Goal: Navigation & Orientation: Understand site structure

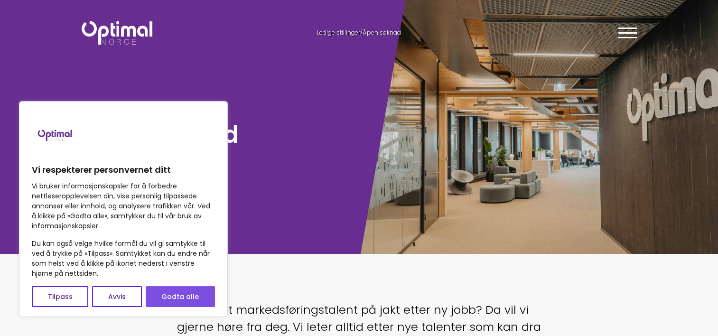
click at [187, 296] on button "Godta alle" at bounding box center [180, 296] width 69 height 21
checkbox input "true"
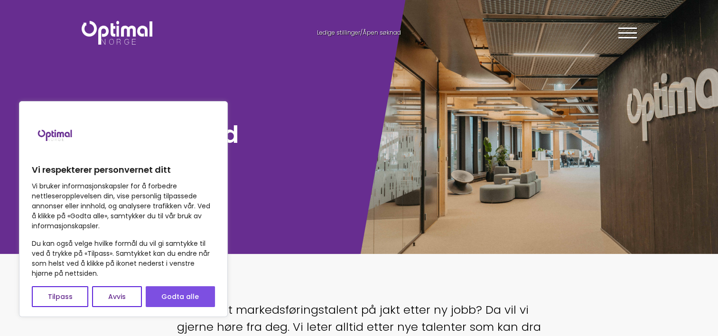
checkbox input "true"
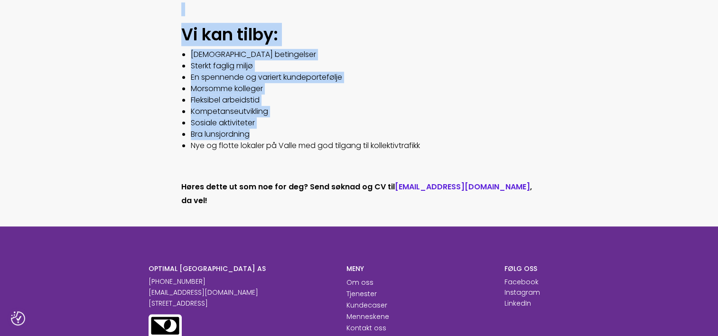
scroll to position [807, 0]
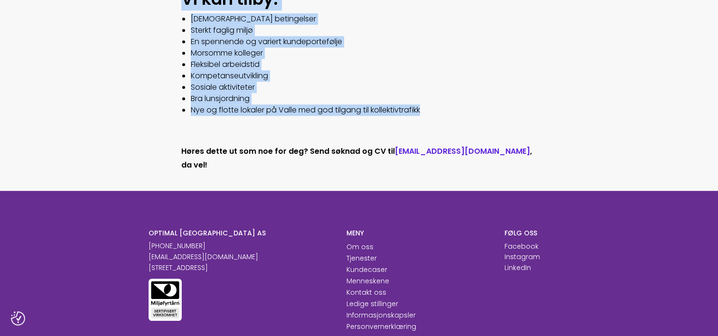
drag, startPoint x: 175, startPoint y: 32, endPoint x: 424, endPoint y: 121, distance: 264.0
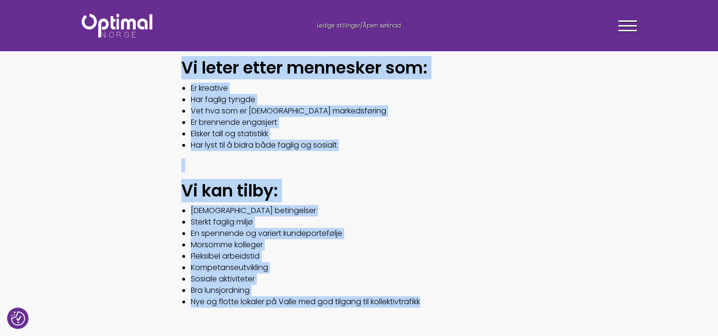
scroll to position [569, 0]
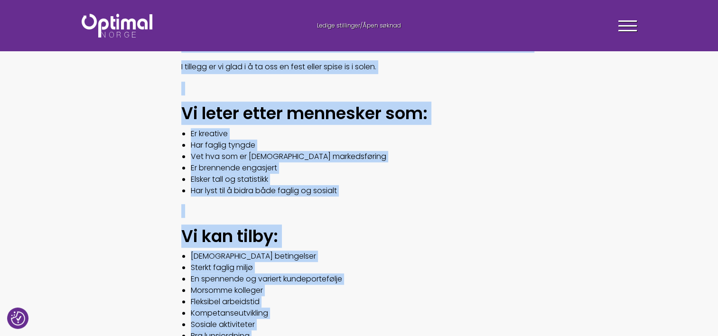
click at [340, 151] on li "Har faglig tyngde" at bounding box center [364, 145] width 346 height 11
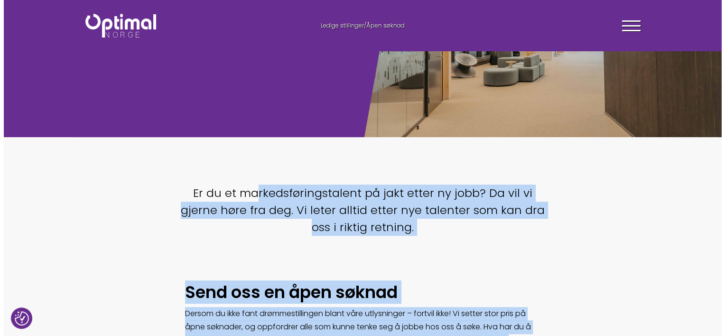
scroll to position [95, 0]
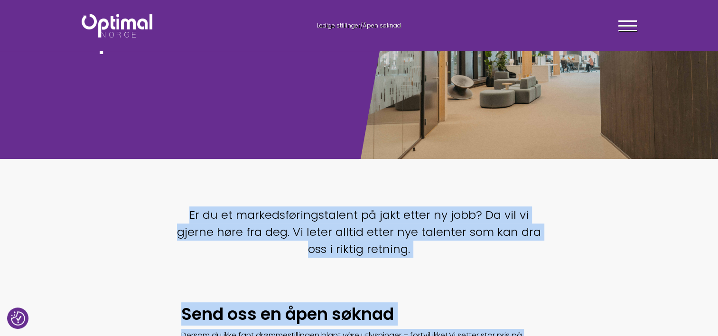
drag, startPoint x: 347, startPoint y: 210, endPoint x: 168, endPoint y: 211, distance: 178.9
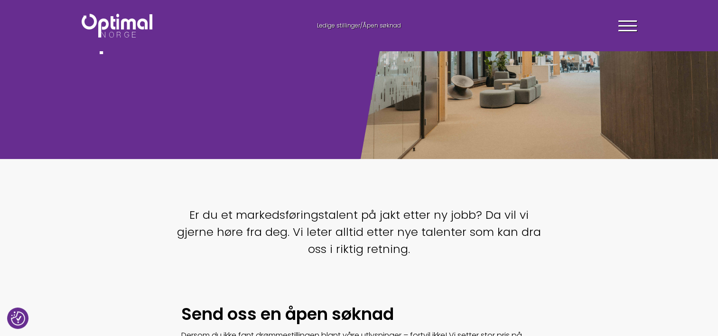
click at [619, 27] on div at bounding box center [627, 28] width 19 height 24
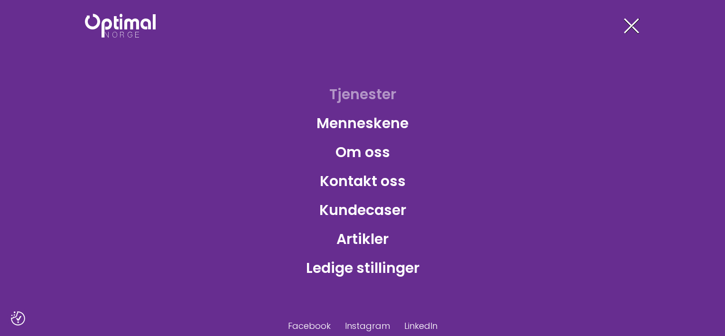
click at [361, 90] on link "Tjenester" at bounding box center [363, 94] width 82 height 31
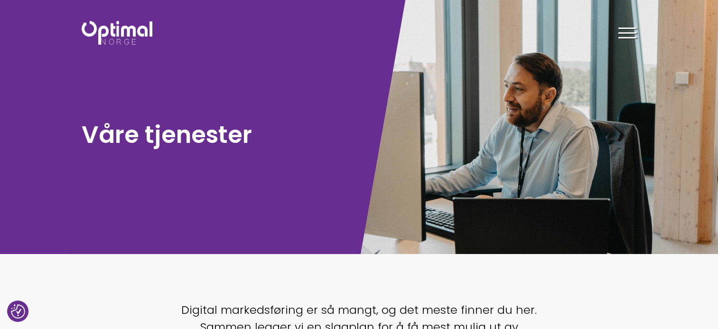
click at [626, 30] on div at bounding box center [627, 35] width 19 height 24
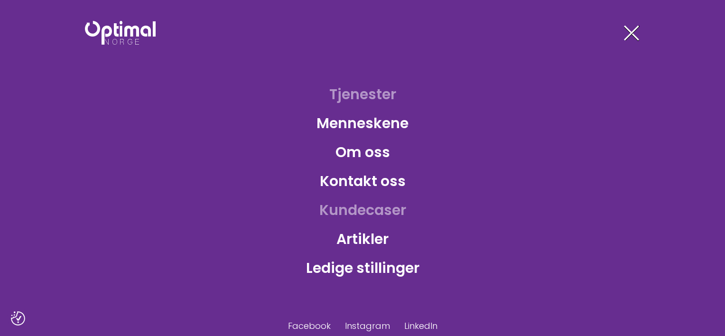
click at [360, 211] on link "Kundecaser" at bounding box center [363, 210] width 102 height 31
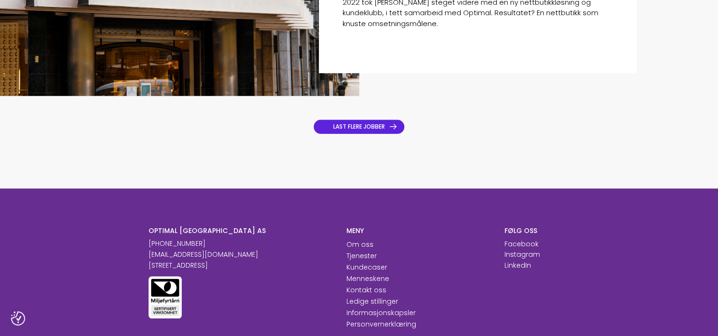
scroll to position [807, 0]
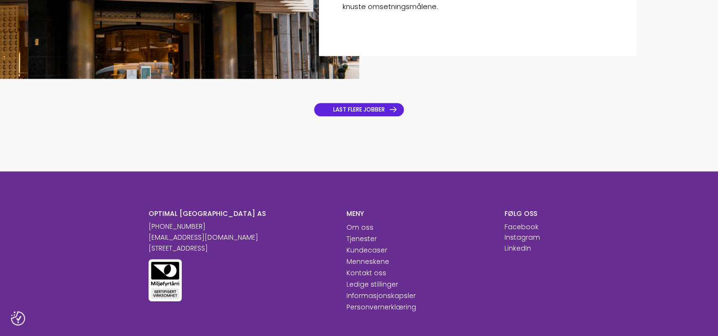
click at [370, 103] on div "LAST FLERE JOBBER" at bounding box center [359, 102] width 718 height 46
click at [365, 111] on link "LAST FLERE JOBBER" at bounding box center [359, 110] width 91 height 14
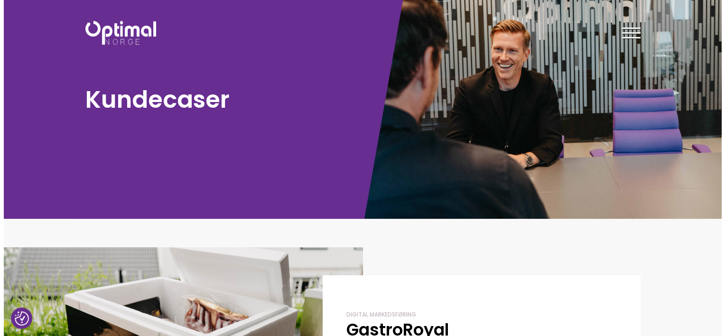
scroll to position [0, 0]
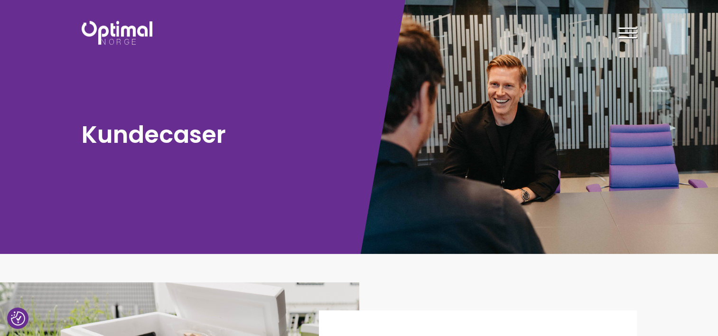
click at [623, 30] on div at bounding box center [627, 35] width 19 height 24
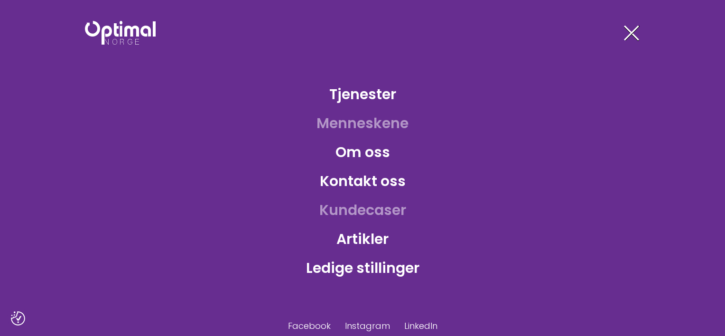
click at [382, 121] on link "Menneskene" at bounding box center [362, 123] width 107 height 31
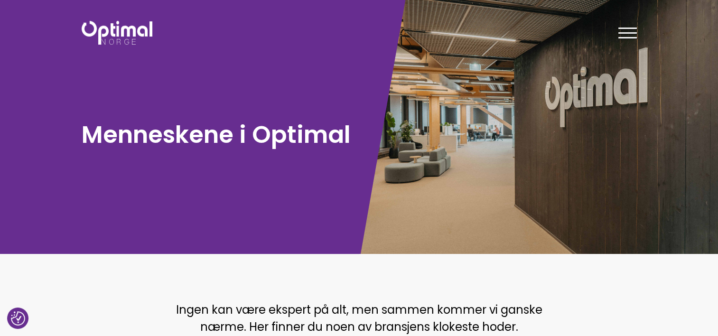
click at [618, 36] on div at bounding box center [627, 35] width 19 height 24
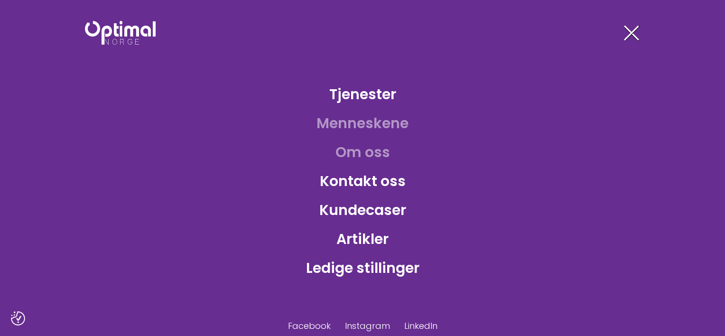
click at [362, 154] on link "Om oss" at bounding box center [363, 152] width 70 height 31
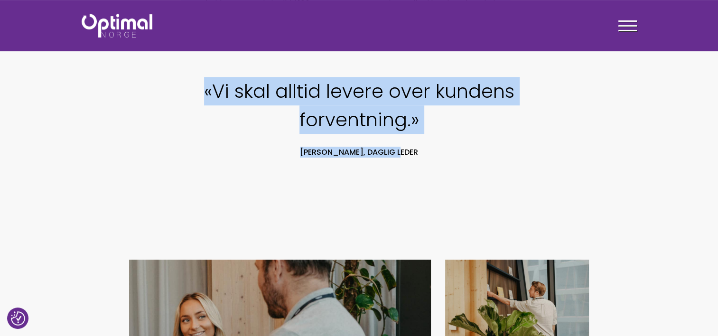
scroll to position [759, 0]
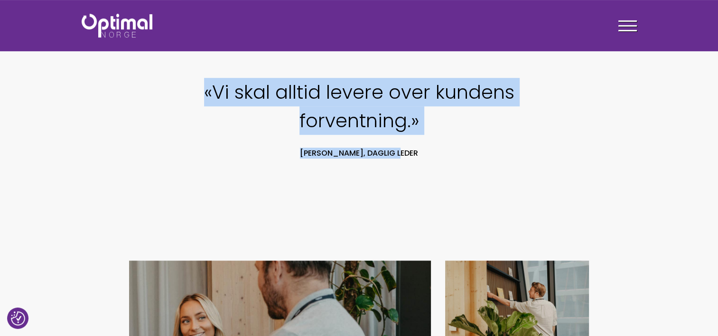
drag, startPoint x: 171, startPoint y: 27, endPoint x: 421, endPoint y: 124, distance: 268.5
copy body "Lor ipsumdolor sitam consectetur adipiscin, elitsed do eiusmod temp i ut lab et…"
